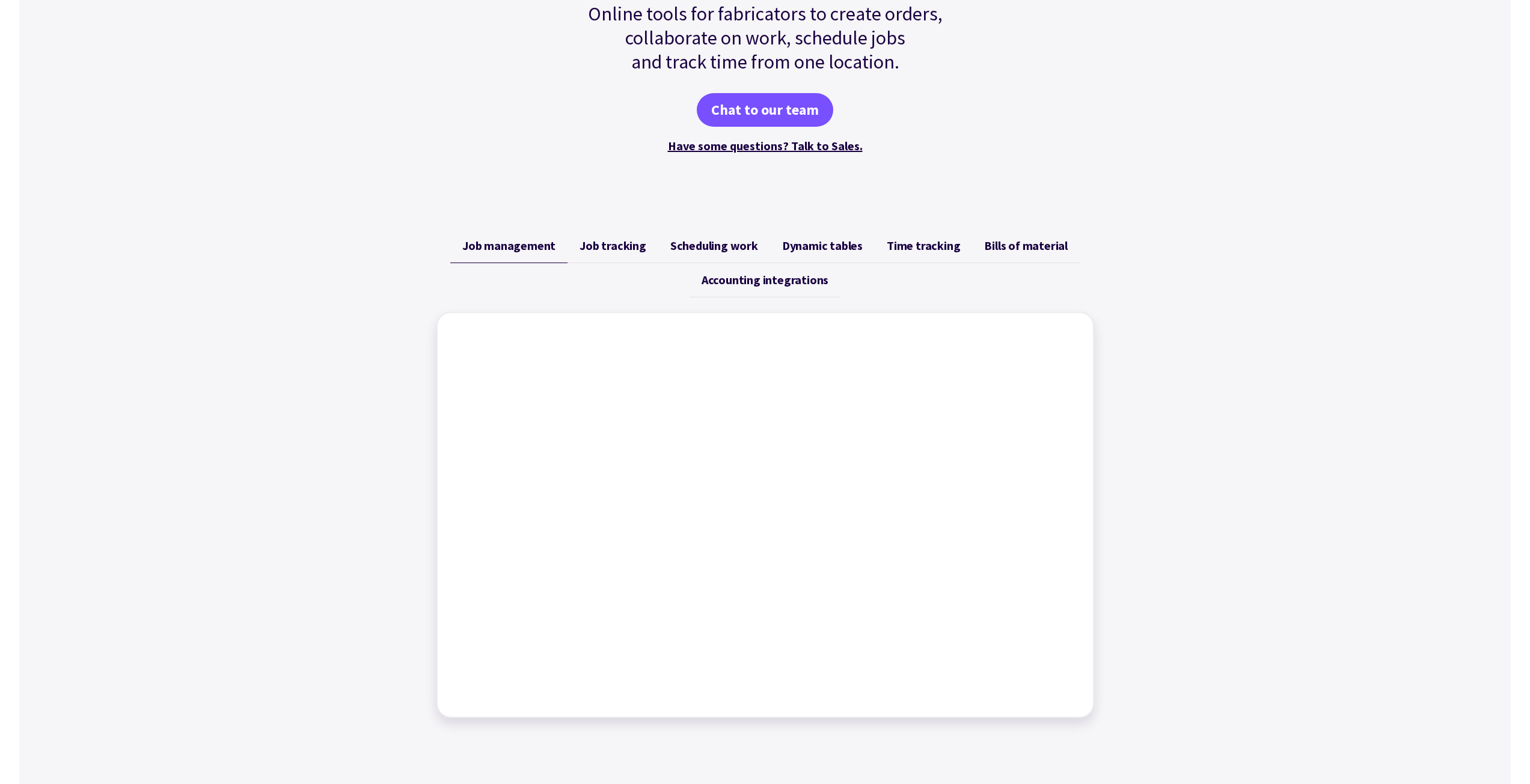
scroll to position [300, 0]
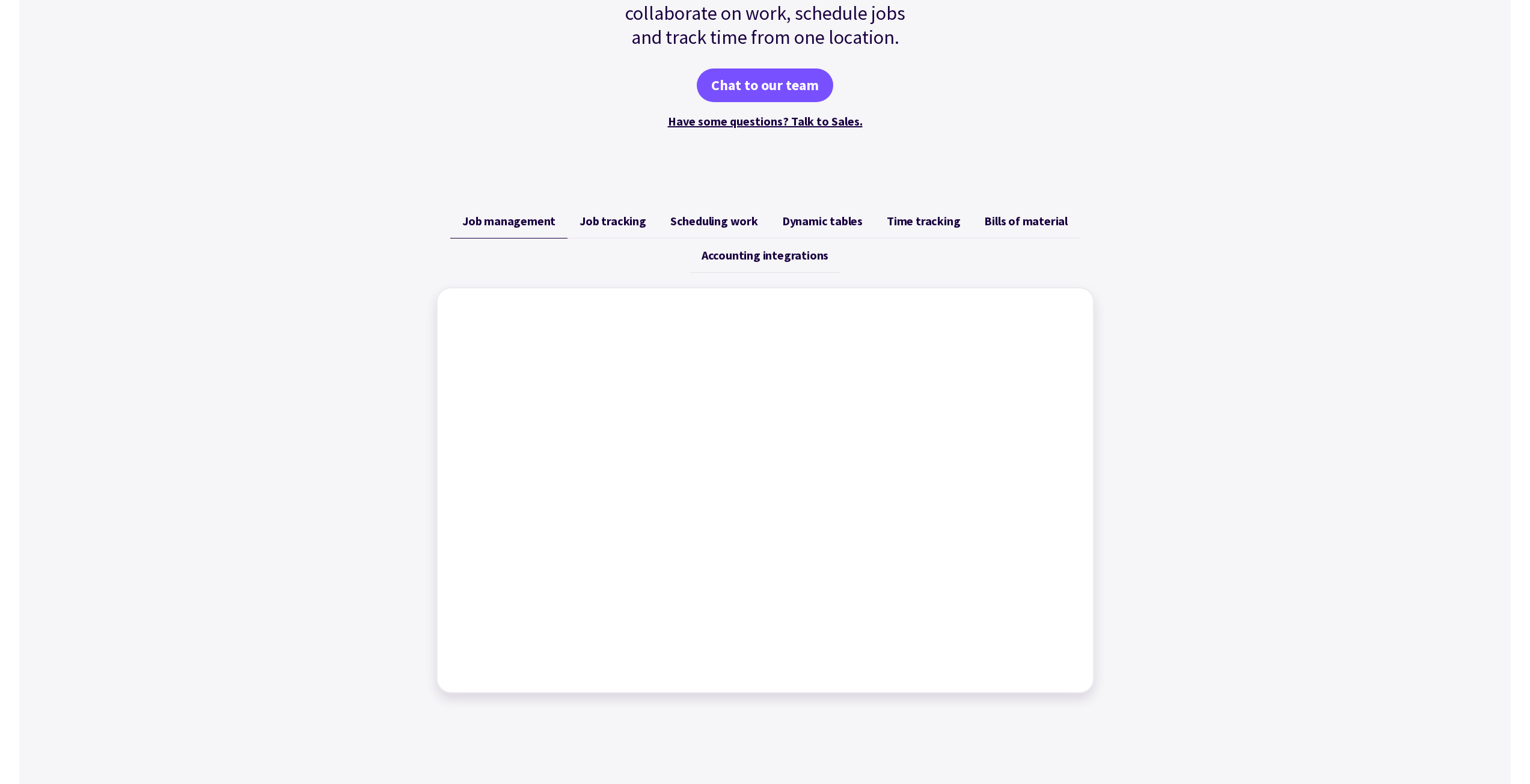
click at [763, 260] on span "Accounting integrations" at bounding box center [764, 255] width 127 height 15
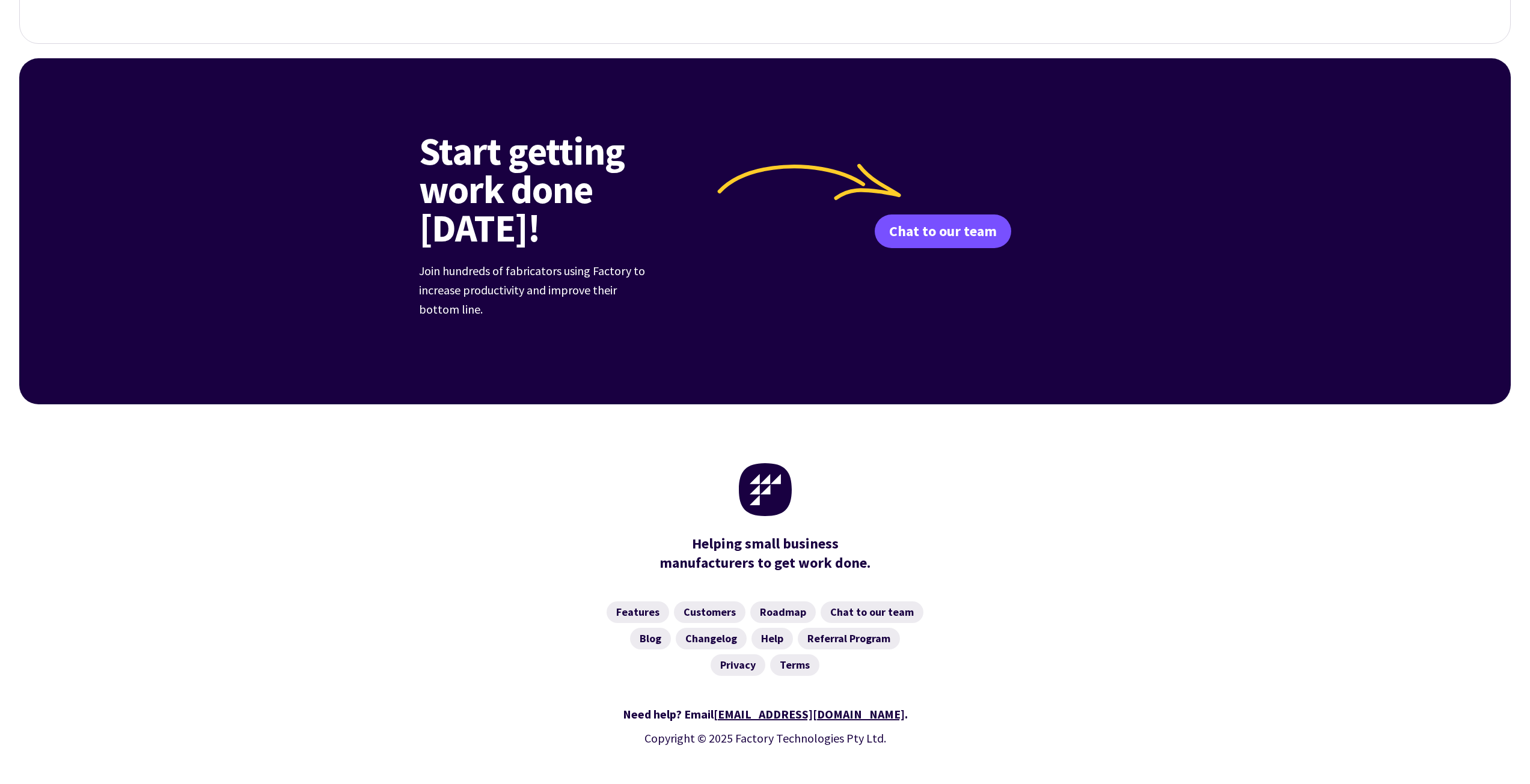
scroll to position [4457, 0]
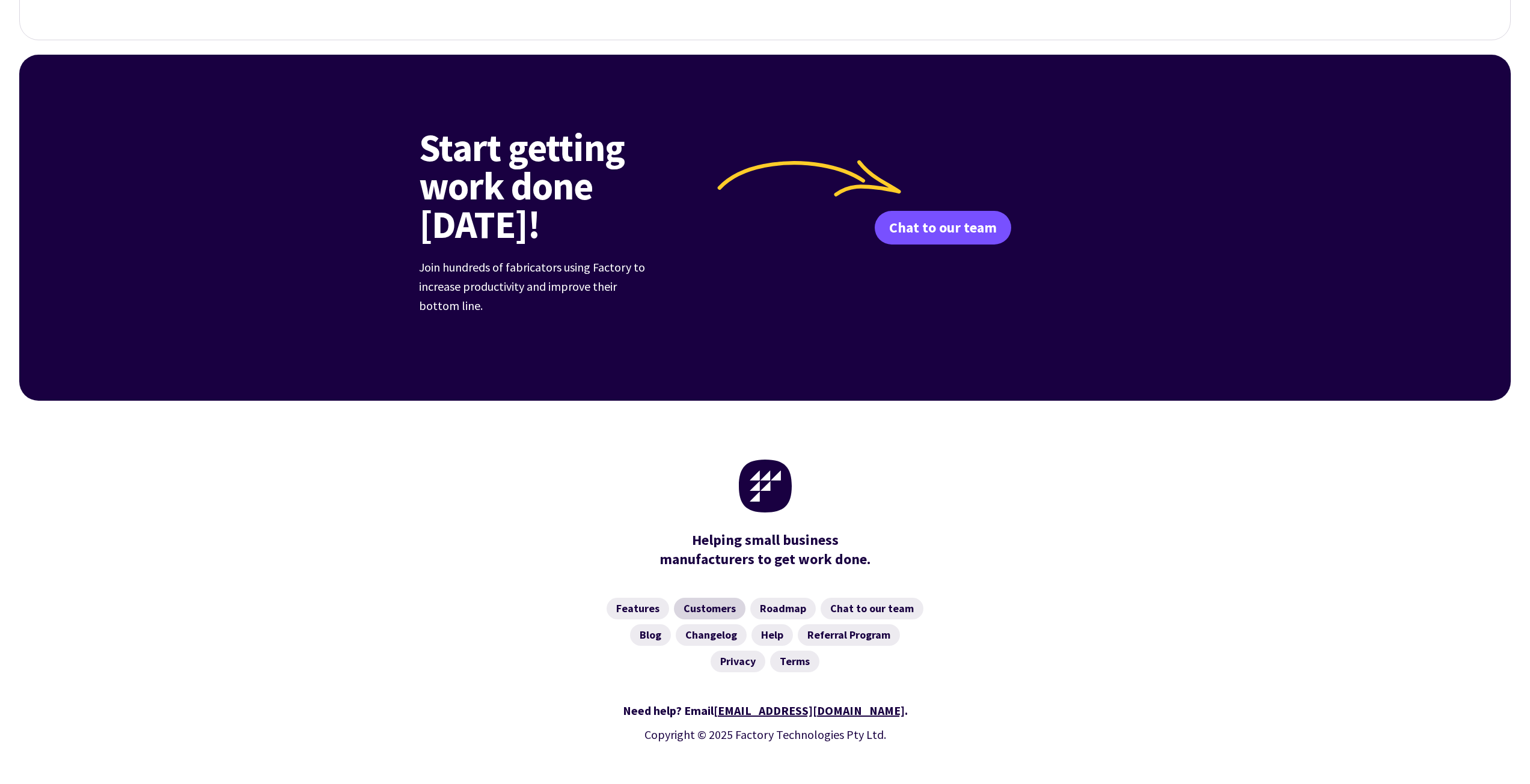
click at [719, 598] on link "Customers" at bounding box center [709, 608] width 71 height 21
